Goal: Check status: Check status

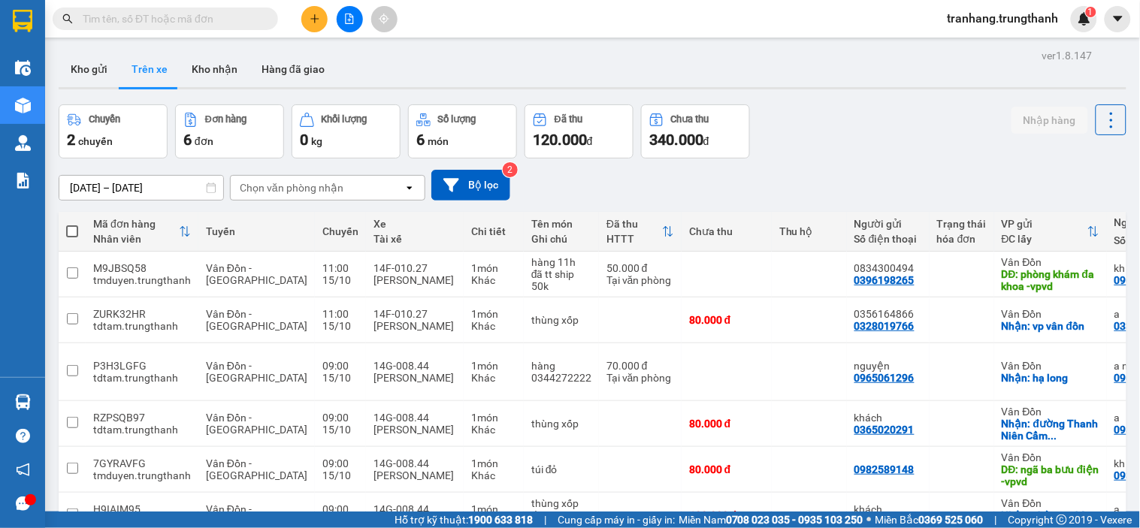
click at [92, 189] on input "[DATE] – [DATE]" at bounding box center [141, 188] width 164 height 24
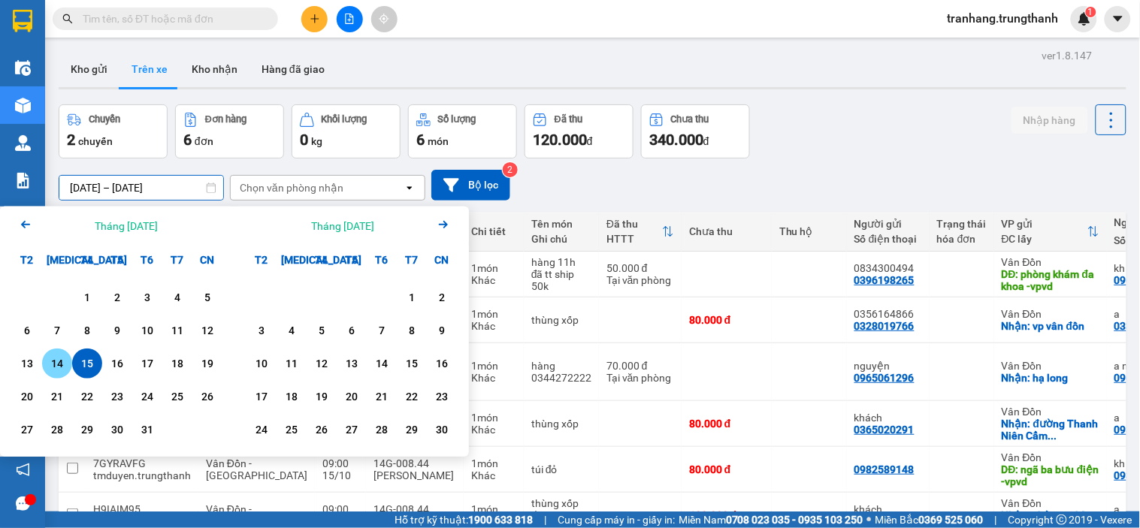
click at [60, 364] on div "14" at bounding box center [57, 364] width 21 height 18
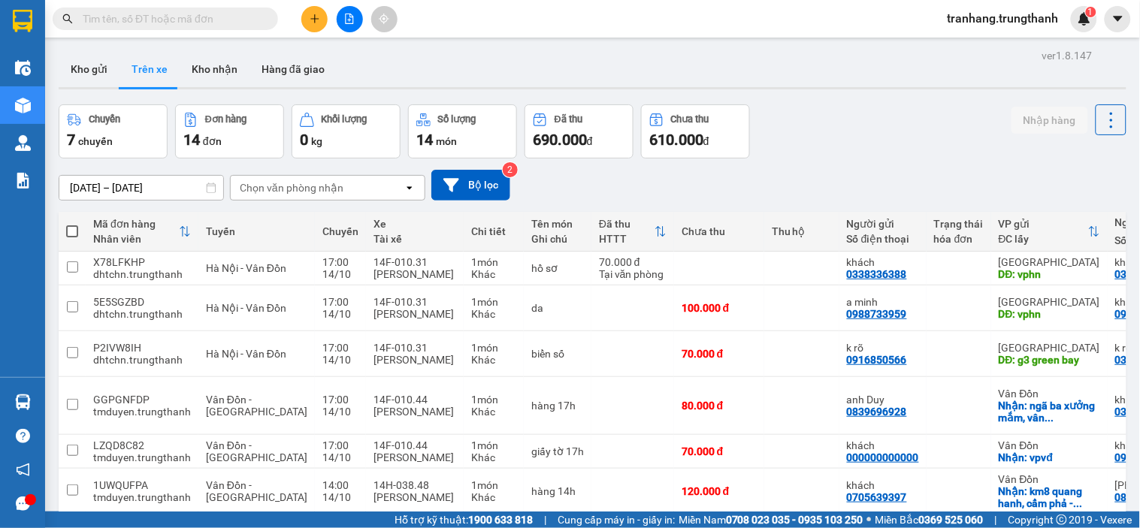
click at [88, 190] on input "[DATE] – [DATE]" at bounding box center [141, 188] width 164 height 24
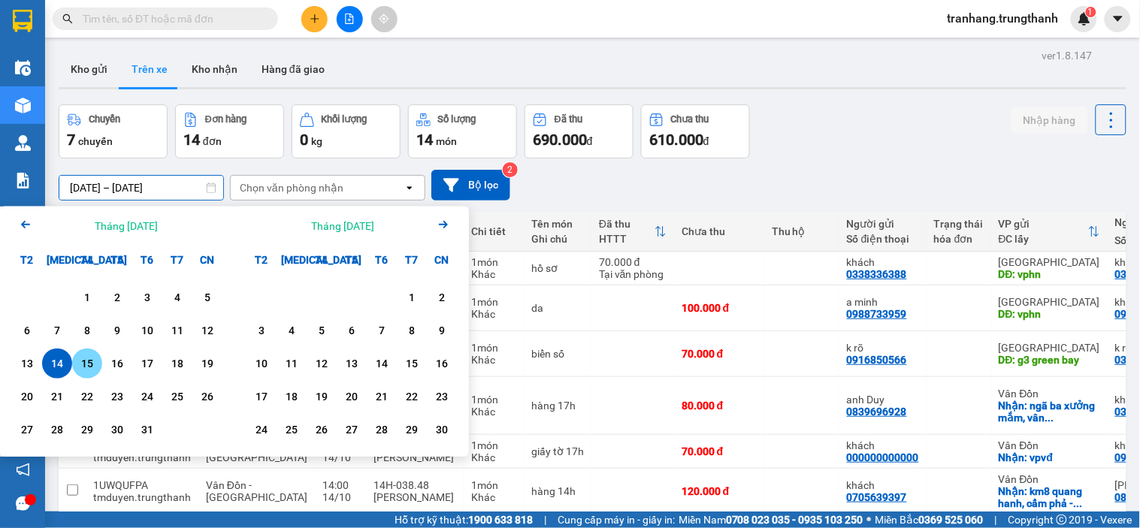
click at [91, 370] on div "15" at bounding box center [87, 364] width 21 height 18
type input "[DATE] – [DATE]"
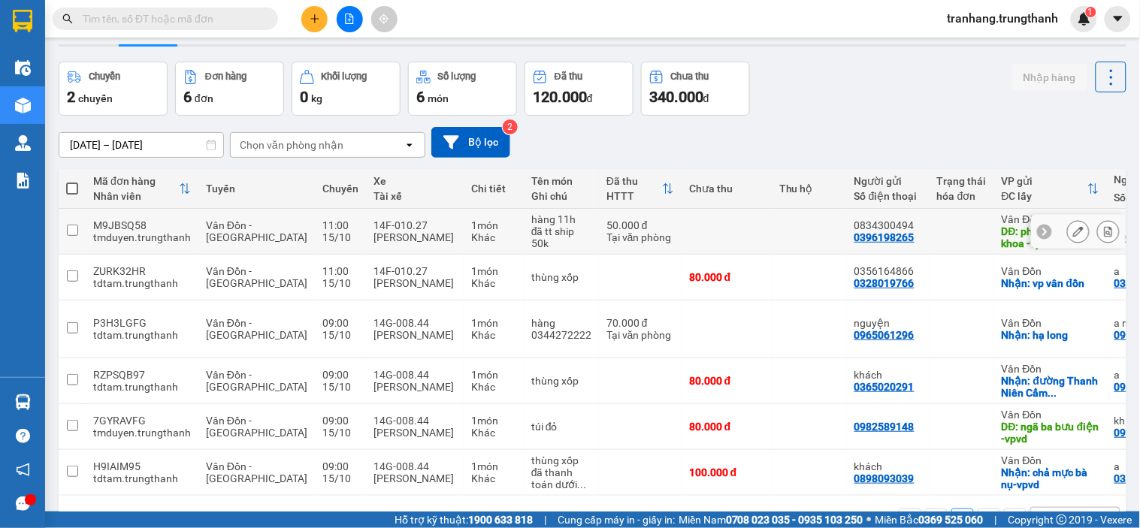
scroll to position [71, 0]
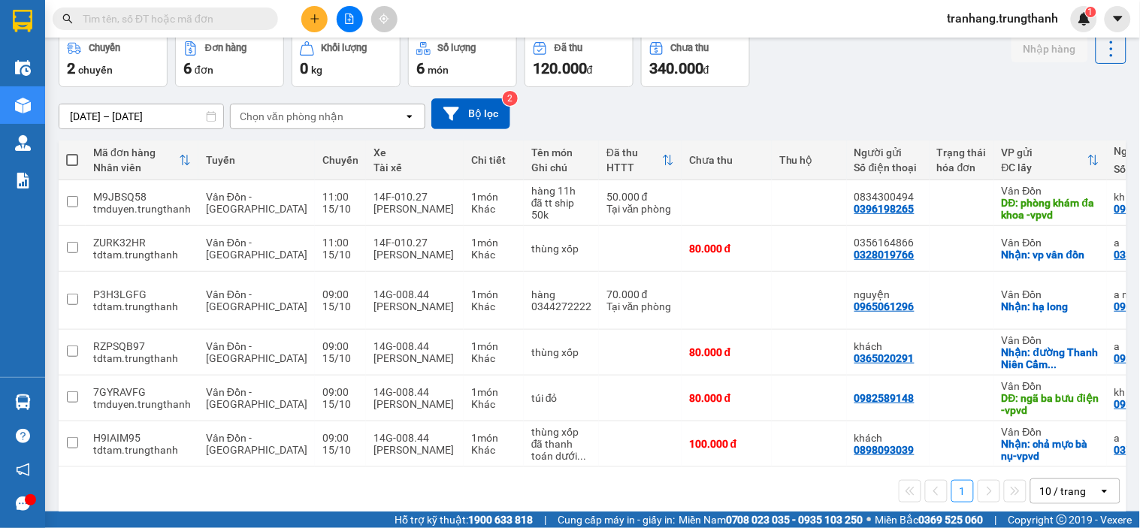
click at [836, 81] on div "Chuyến 2 chuyến Đơn hàng 6 đơn Khối lượng 0 kg Số lượng 6 món Đã thu 120.000 đ …" at bounding box center [593, 60] width 1068 height 54
